Goal: Task Accomplishment & Management: Manage account settings

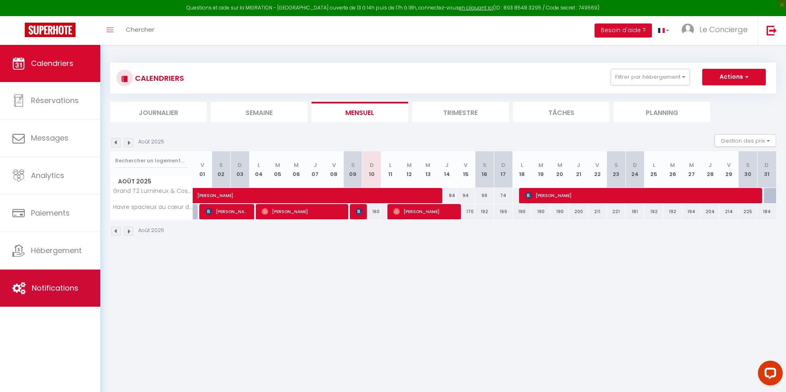
click at [64, 276] on link "Notifications" at bounding box center [50, 288] width 100 height 37
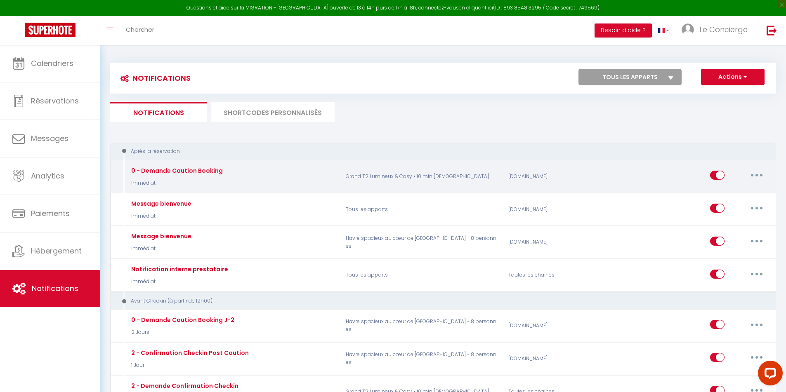
click at [750, 173] on button "button" at bounding box center [756, 175] width 23 height 13
click at [715, 193] on link "Editer" at bounding box center [735, 194] width 61 height 14
type input "0 - Demande Caution Booking"
select select "Immédiat"
select select "if_booking_is_paid"
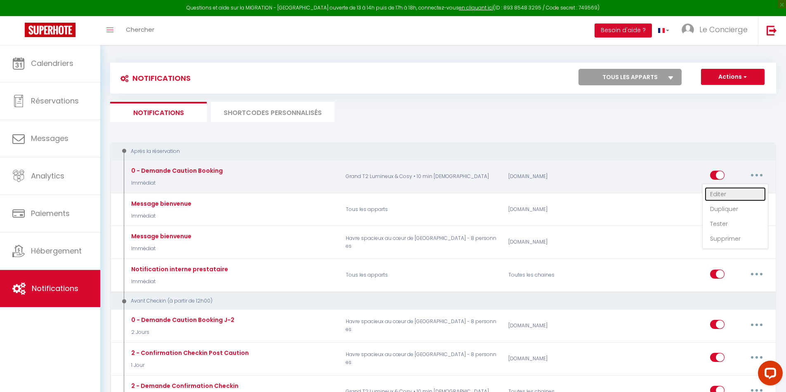
checkbox input "true"
checkbox input "false"
radio input "true"
type input "Merci de confirmer votre réservation - [BOOKING:ID] - [GUEST:FIRST_NAME] [GUEST…"
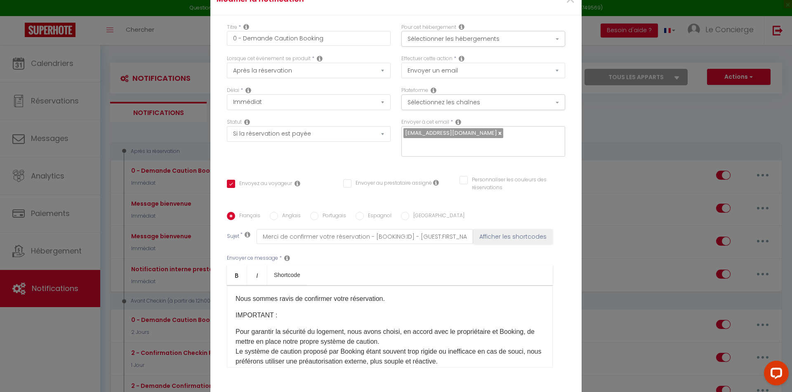
scroll to position [33, 0]
click at [442, 335] on p "Pour garantir la sécurité du logement, nous avons choisi, en accord avec le pro…" at bounding box center [390, 347] width 309 height 40
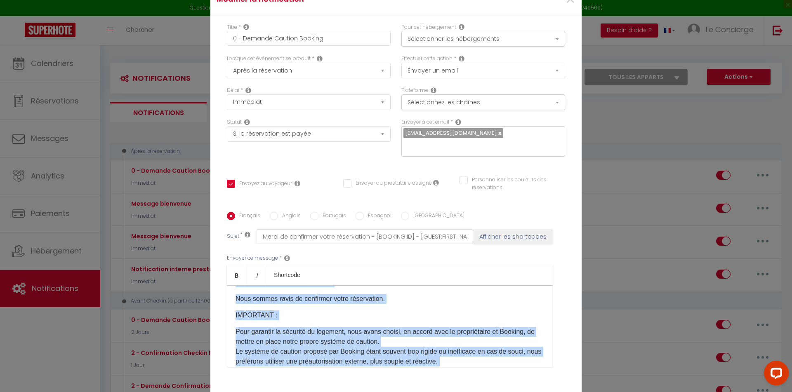
copy div "Loremip [DOLOR:SITAM_CONS], A'eli se doeiusm te inci utlaboreet. Dolo magnaa en…"
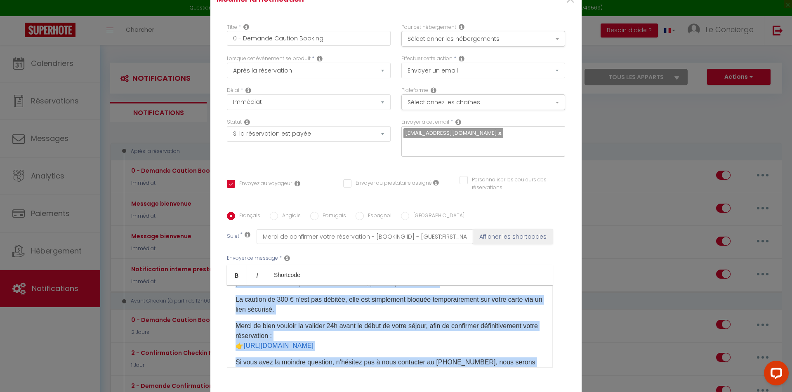
scroll to position [111, 0]
